Goal: Task Accomplishment & Management: Manage account settings

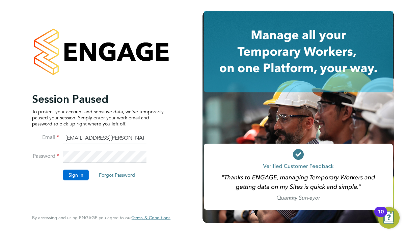
click at [73, 175] on button "Sign In" at bounding box center [76, 175] width 26 height 11
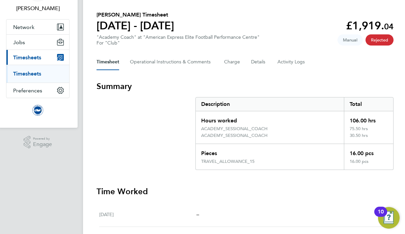
scroll to position [49, 0]
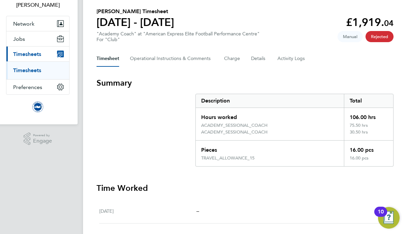
click at [22, 70] on link "Timesheets" at bounding box center [27, 70] width 28 height 6
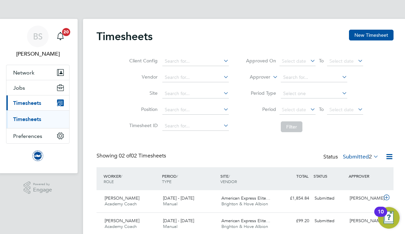
scroll to position [26, 0]
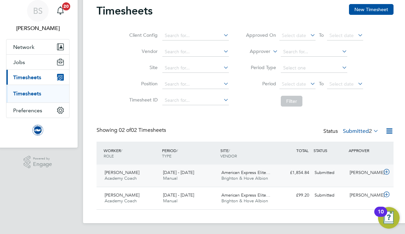
click at [127, 174] on span "Jermaine Mcglashan" at bounding box center [122, 173] width 35 height 6
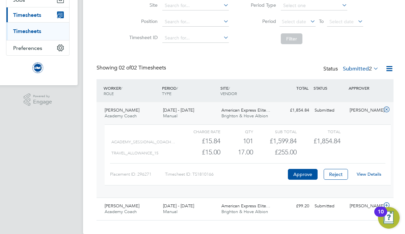
scroll to position [99, 0]
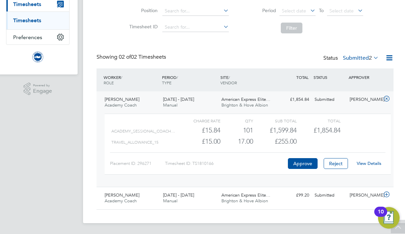
click at [365, 164] on link "View Details" at bounding box center [369, 164] width 25 height 6
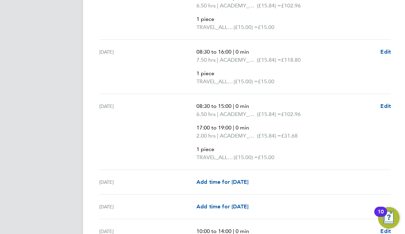
scroll to position [1262, 2]
